Goal: Transaction & Acquisition: Purchase product/service

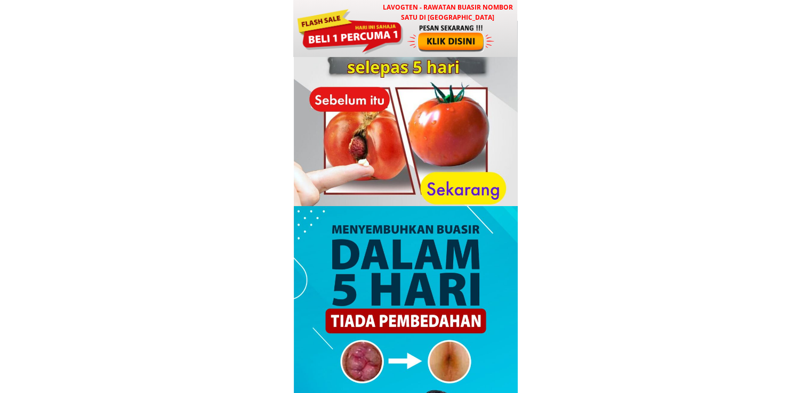
click at [361, 28] on div at bounding box center [350, 30] width 108 height 48
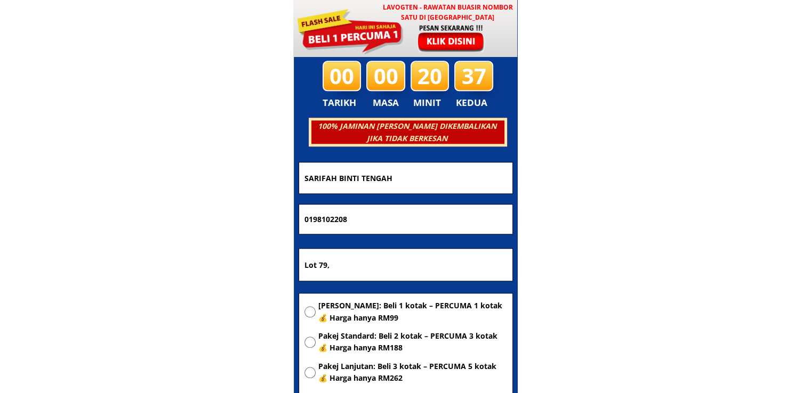
scroll to position [5140, 0]
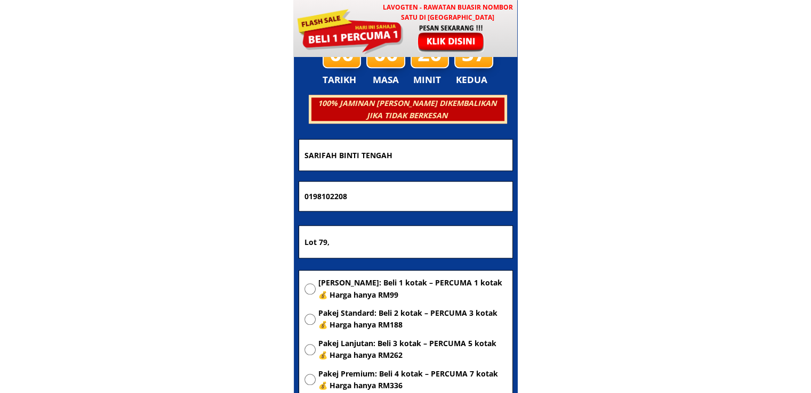
drag, startPoint x: 389, startPoint y: 199, endPoint x: 128, endPoint y: 201, distance: 260.7
click at [139, 201] on body "LAVOGTEN - Rawatan Buasir Nombor Satu di Malaysia Dengarkan pengalaman hebat pe…" at bounding box center [405, 306] width 811 height 10892
paste input "38431336"
type input "0138431336"
drag, startPoint x: 377, startPoint y: 244, endPoint x: 124, endPoint y: 240, distance: 253.8
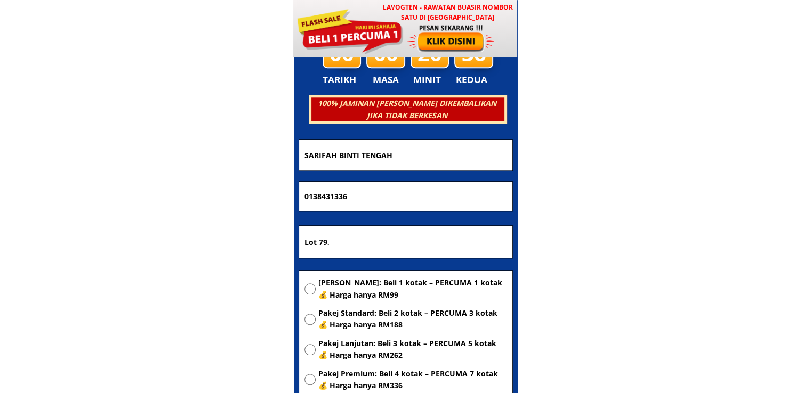
click at [130, 240] on body "LAVOGTEN - Rawatan Buasir Nombor Satu di Malaysia Dengarkan pengalaman hebat pe…" at bounding box center [405, 306] width 811 height 10892
paste input "Kuching"
type input "Kuching"
drag, startPoint x: 375, startPoint y: 155, endPoint x: 94, endPoint y: 159, distance: 281.5
click at [94, 159] on body "LAVOGTEN - Rawatan Buasir Nombor Satu di Malaysia Dengarkan pengalaman hebat pe…" at bounding box center [405, 306] width 811 height 10892
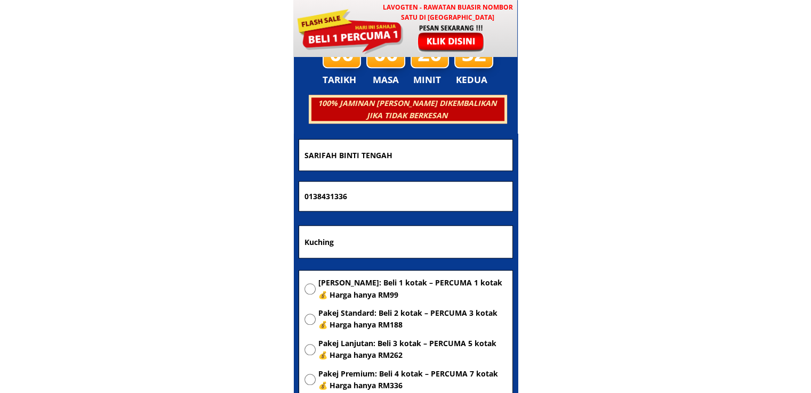
paste input "MR ADAM"
type input "MR ADAM"
click at [376, 286] on span "[PERSON_NAME]: Beli 1 kotak – PERCUMA 1 kotak 💰 Harga hanya RM99" at bounding box center [412, 289] width 189 height 24
radio input "true"
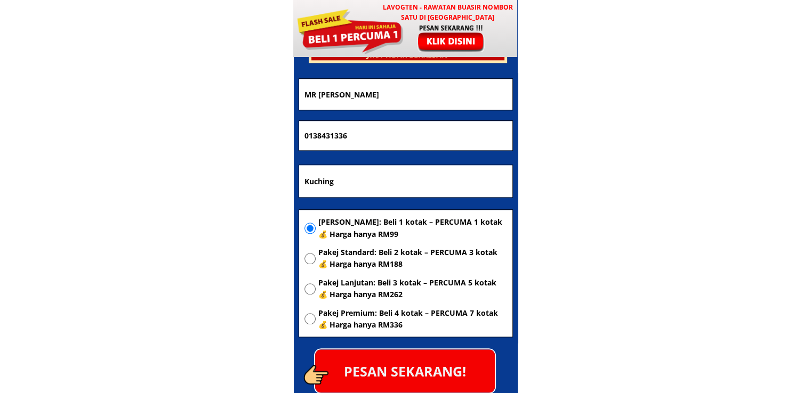
scroll to position [5247, 0]
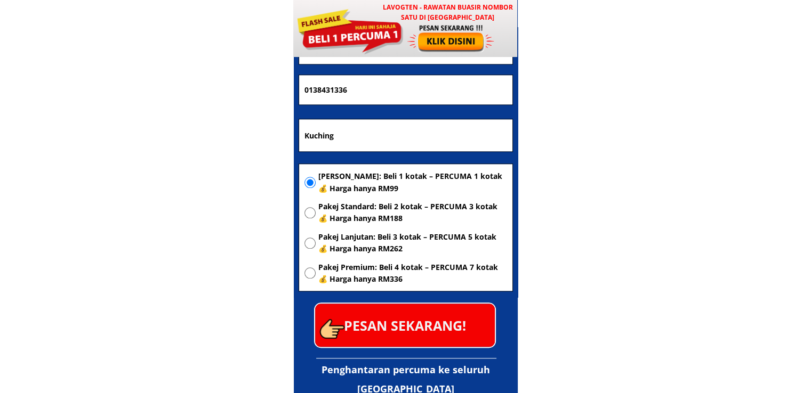
click at [424, 315] on p "PESAN SEKARANG!" at bounding box center [405, 325] width 180 height 43
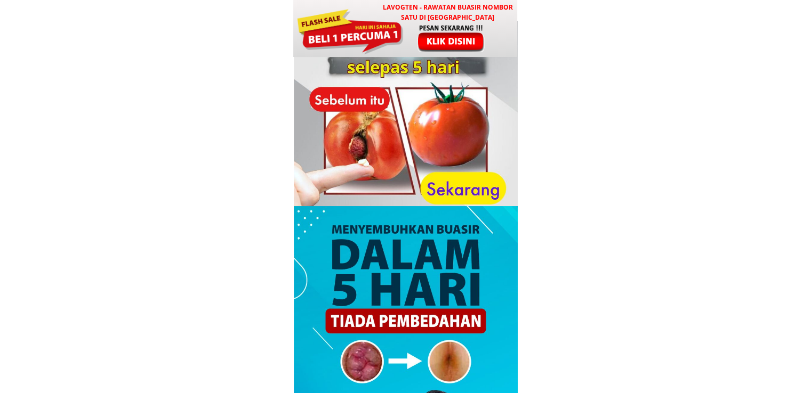
click at [413, 47] on div at bounding box center [451, 37] width 88 height 29
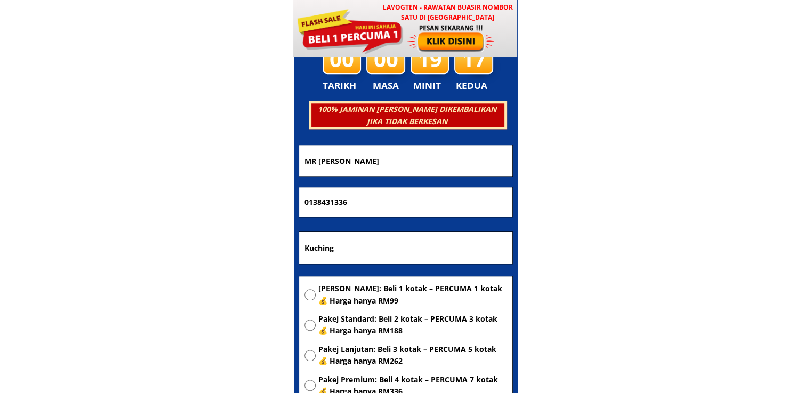
scroll to position [5140, 0]
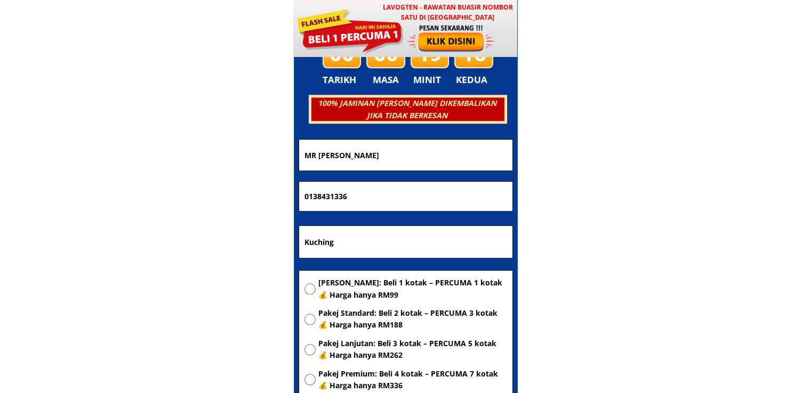
drag, startPoint x: 390, startPoint y: 158, endPoint x: 192, endPoint y: 160, distance: 197.3
click at [195, 159] on body "LAVOGTEN - Rawatan Buasir Nombor Satu di Malaysia Dengarkan pengalaman hebat pe…" at bounding box center [405, 306] width 811 height 10892
paste input "law hie yueng"
type input "law hie yueng"
drag, startPoint x: 397, startPoint y: 196, endPoint x: 164, endPoint y: 201, distance: 233.0
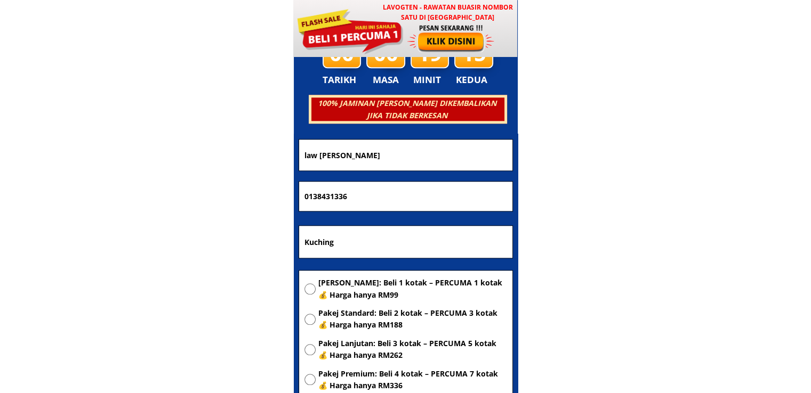
click at [170, 200] on body "LAVOGTEN - Rawatan Buasir Nombor Satu di Malaysia Dengarkan pengalaman hebat pe…" at bounding box center [405, 306] width 811 height 10892
paste input "68884335"
type input "0168884335"
drag, startPoint x: 396, startPoint y: 230, endPoint x: 195, endPoint y: 243, distance: 200.8
click at [200, 242] on body "LAVOGTEN - Rawatan Buasir Nombor Satu di Malaysia Dengarkan pengalaman hebat pe…" at bounding box center [405, 306] width 811 height 10892
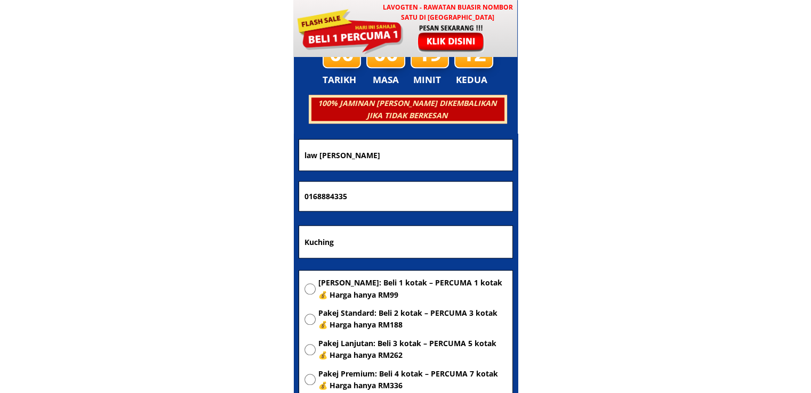
paste input "No.46, jalan central, 96100 sarikei, Sarawak"
type input "No.46, jalan central, 96100 sarikei, Sarawak"
click at [339, 290] on span "[PERSON_NAME]: Beli 1 kotak – PERCUMA 1 kotak 💰 Harga hanya RM99" at bounding box center [412, 289] width 189 height 24
radio input "true"
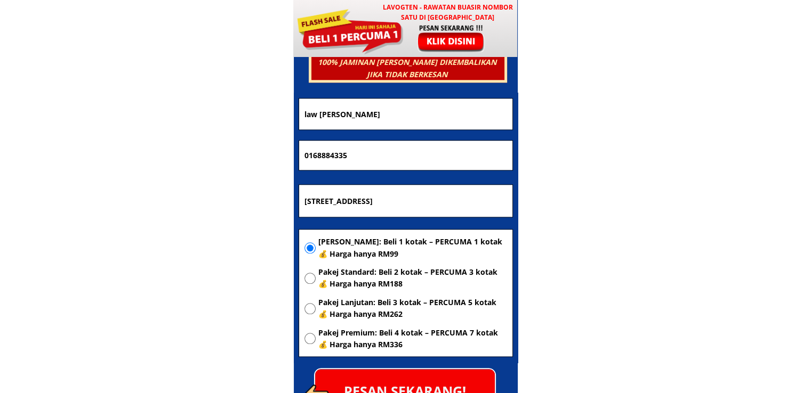
scroll to position [5247, 0]
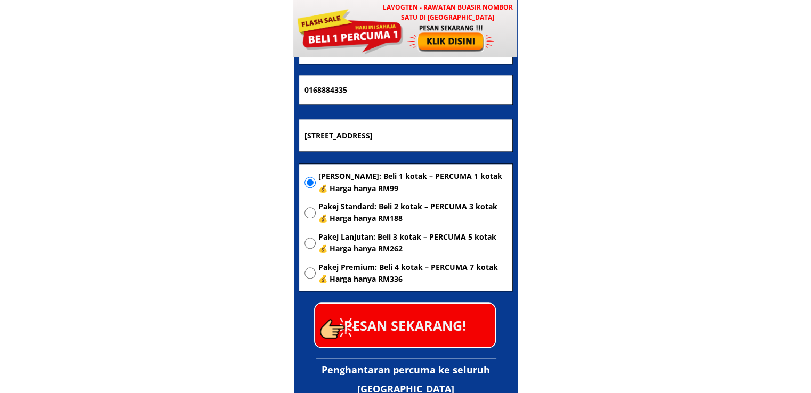
click at [422, 318] on p "PESAN SEKARANG!" at bounding box center [405, 325] width 180 height 43
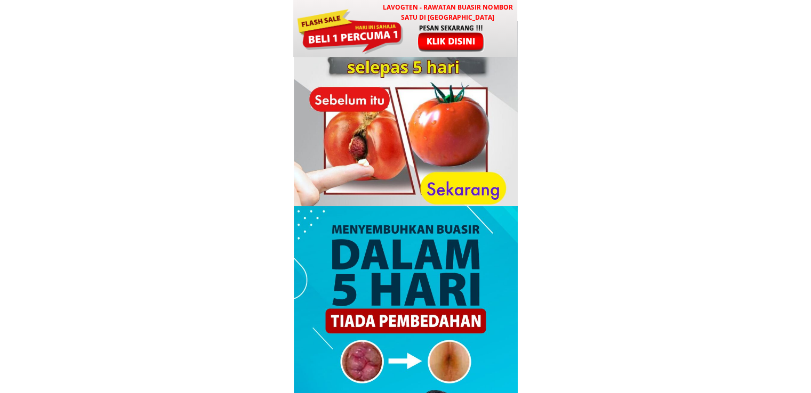
click at [407, 28] on div at bounding box center [451, 37] width 88 height 29
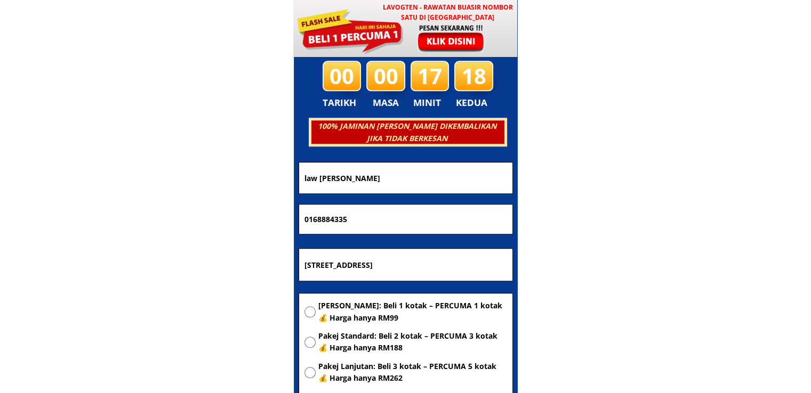
scroll to position [5140, 0]
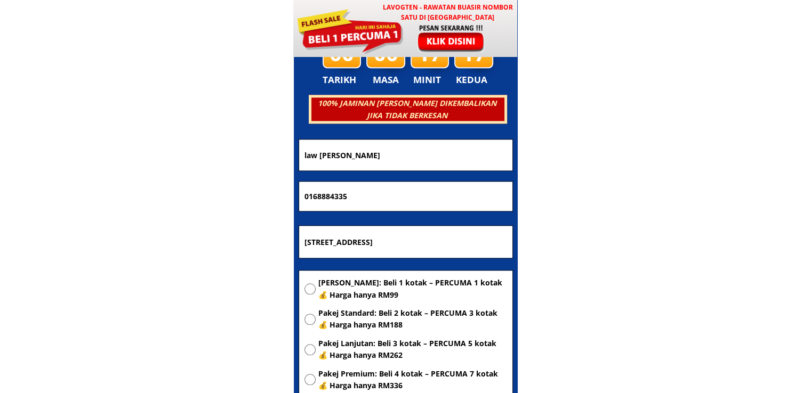
drag, startPoint x: 484, startPoint y: 244, endPoint x: 209, endPoint y: 236, distance: 274.7
click at [211, 236] on body "LAVOGTEN - Rawatan Buasir Nombor Satu di Malaysia Dengarkan pengalaman hebat pe…" at bounding box center [405, 306] width 811 height 10892
paste input "4191 pongsu Seribu, 13200 kepala batas, [GEOGRAPHIC_DATA], [GEOGRAPHIC_DATA], r…"
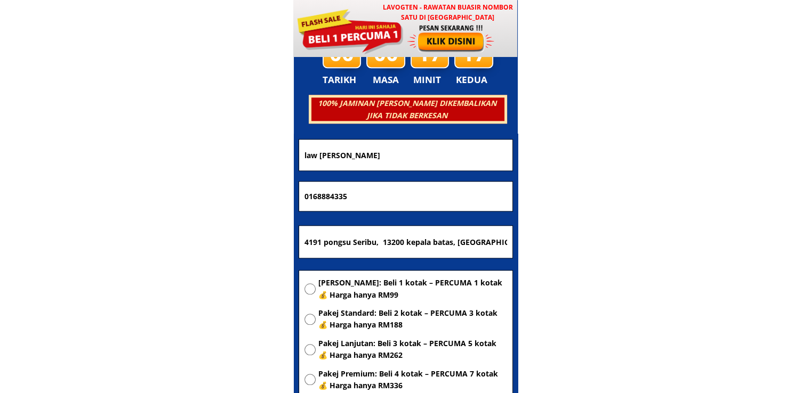
scroll to position [0, 212]
type input "4191 pongsu Seribu, 13200 kepala batas, [GEOGRAPHIC_DATA], [GEOGRAPHIC_DATA], r…"
click at [344, 276] on div "Pakej Asas: Beli 1 kotak – PERCUMA 1 kotak 💰 Harga hanya RM99 Pakej Standard: B…" at bounding box center [405, 338] width 213 height 134
click at [345, 292] on span "[PERSON_NAME]: Beli 1 kotak – PERCUMA 1 kotak 💰 Harga hanya RM99" at bounding box center [412, 289] width 189 height 24
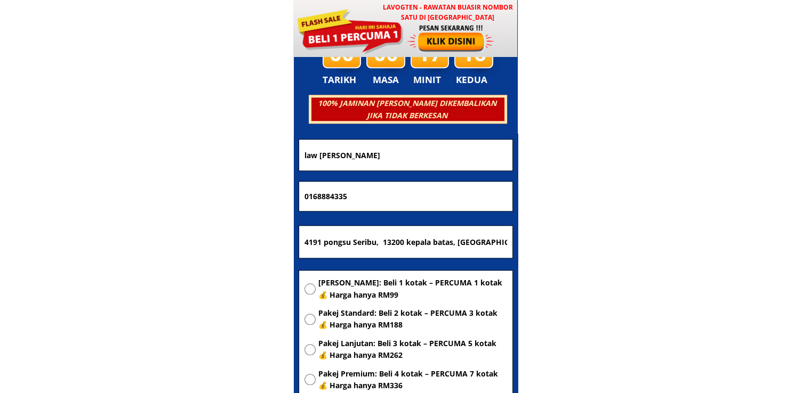
radio input "true"
drag, startPoint x: 425, startPoint y: 195, endPoint x: 104, endPoint y: 191, distance: 320.9
click at [134, 191] on body "LAVOGTEN - Rawatan Buasir Nombor Satu di Malaysia Dengarkan pengalaman hebat pe…" at bounding box center [405, 306] width 811 height 10892
type input "0124816676"
drag, startPoint x: 397, startPoint y: 152, endPoint x: 207, endPoint y: 163, distance: 190.6
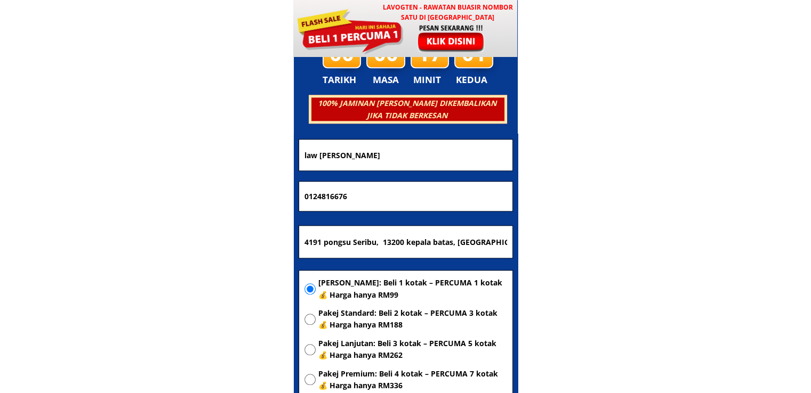
click at [221, 162] on body "LAVOGTEN - Rawatan Buasir Nombor Satu di Malaysia Dengarkan pengalaman hebat pe…" at bounding box center [405, 306] width 811 height 10892
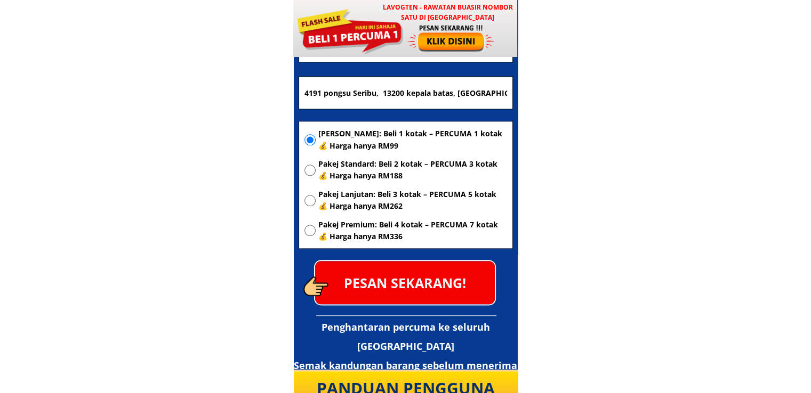
scroll to position [5300, 0]
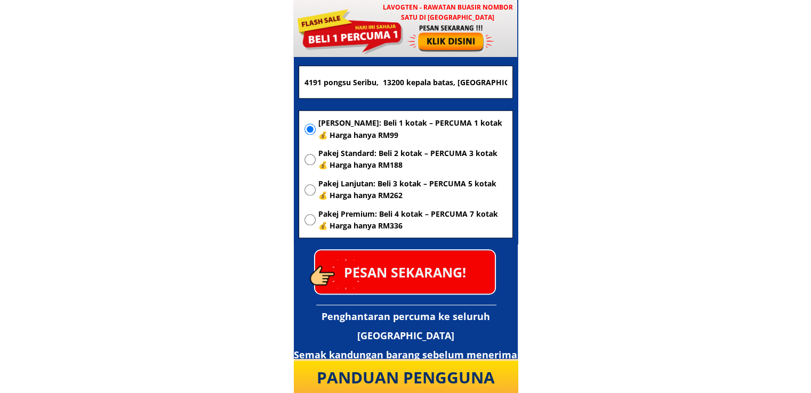
type input "[PERSON_NAME]"
click at [440, 289] on p "PESAN SEKARANG!" at bounding box center [405, 272] width 180 height 43
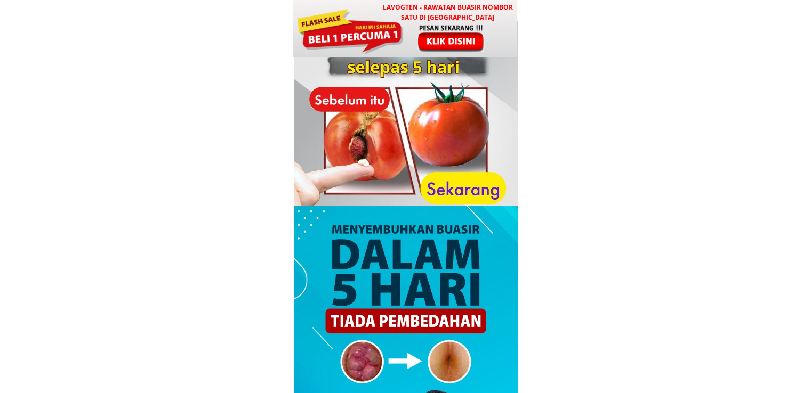
click at [379, 22] on div at bounding box center [350, 30] width 108 height 48
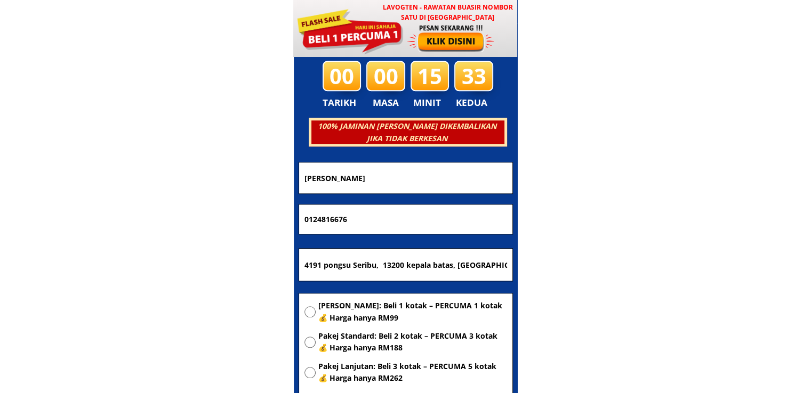
scroll to position [5140, 0]
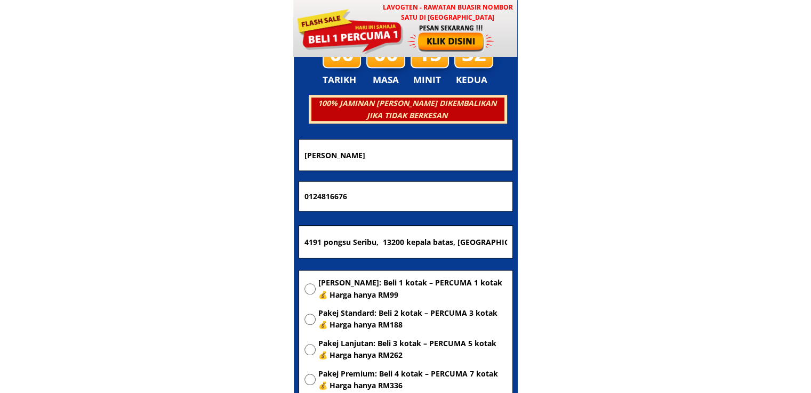
click at [425, 239] on input "4191 pongsu Seribu, 13200 kepala batas, [GEOGRAPHIC_DATA], [GEOGRAPHIC_DATA], r…" at bounding box center [406, 242] width 208 height 32
paste input "Kg sumbilingon Kelawat,p/s no 58 89157 Kota belud sab"
type input "Kg sumbilingon Kelawat,p/s no 58 89157 Kota belud sabah"
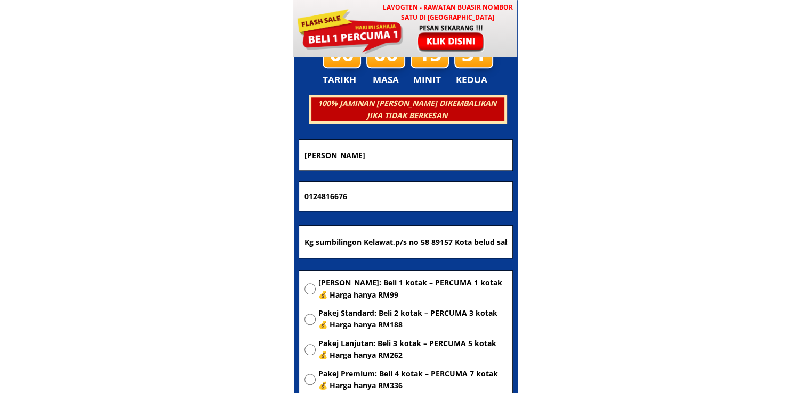
drag, startPoint x: 417, startPoint y: 191, endPoint x: 154, endPoint y: 211, distance: 264.1
click at [158, 211] on body "LAVOGTEN - Rawatan Buasir Nombor Satu di [GEOGRAPHIC_DATA] Dengarkan pengalaman…" at bounding box center [405, 306] width 811 height 10892
paste input "9970255"
type input "0199702556"
drag, startPoint x: 396, startPoint y: 154, endPoint x: 215, endPoint y: 170, distance: 180.9
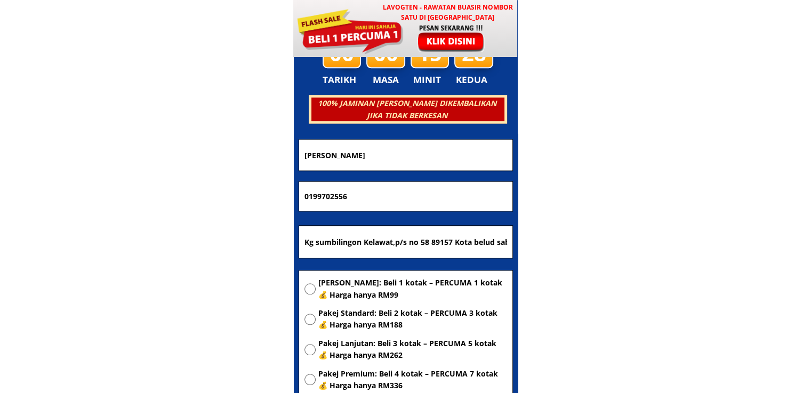
click at [228, 167] on body "LAVOGTEN - Rawatan Buasir Nombor Satu di [GEOGRAPHIC_DATA] Dengarkan pengalaman…" at bounding box center [405, 306] width 811 height 10892
paste input "Airin Binti longgoon"
type input "Airin Binti longgoon"
click at [345, 323] on span "Pakej Standard: Beli 2 kotak – PERCUMA 3 kotak 💰 Harga hanya RM188" at bounding box center [412, 320] width 189 height 24
radio input "true"
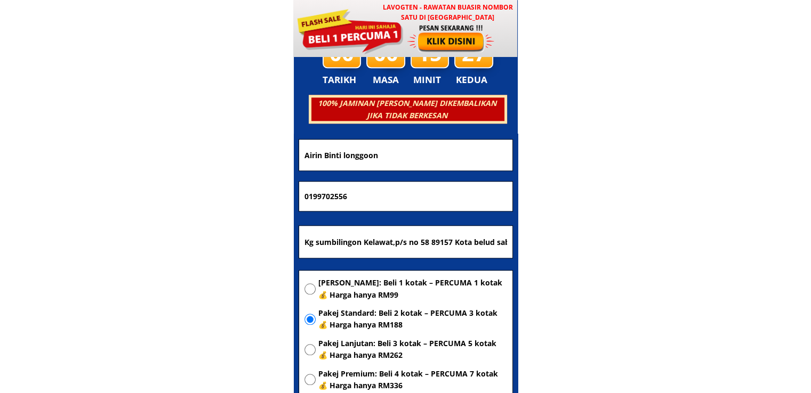
click at [354, 284] on span "[PERSON_NAME]: Beli 1 kotak – PERCUMA 1 kotak 💰 Harga hanya RM99" at bounding box center [412, 289] width 189 height 24
radio input "true"
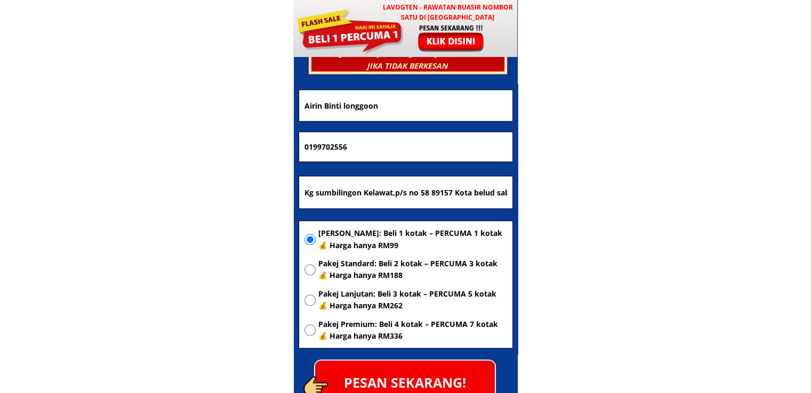
scroll to position [5247, 0]
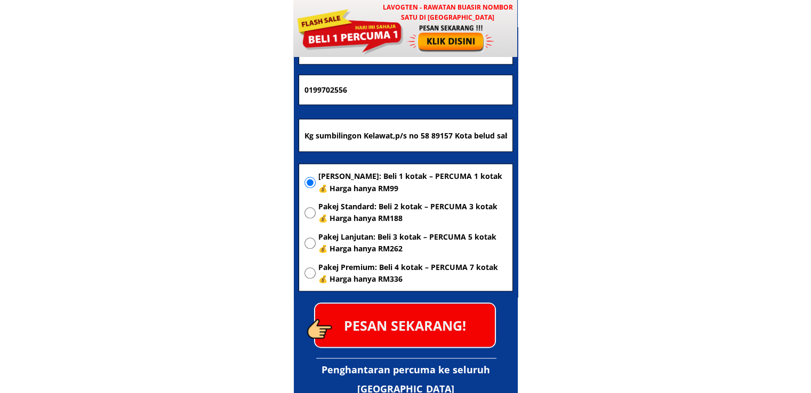
click at [424, 323] on p "PESAN SEKARANG!" at bounding box center [405, 325] width 180 height 43
